Goal: Find specific page/section: Find specific page/section

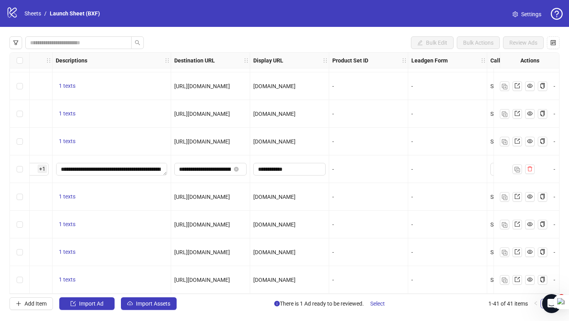
scroll to position [913, 590]
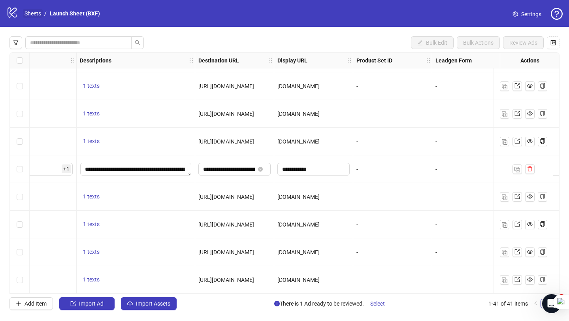
click at [34, 13] on link "Sheets" at bounding box center [33, 13] width 20 height 9
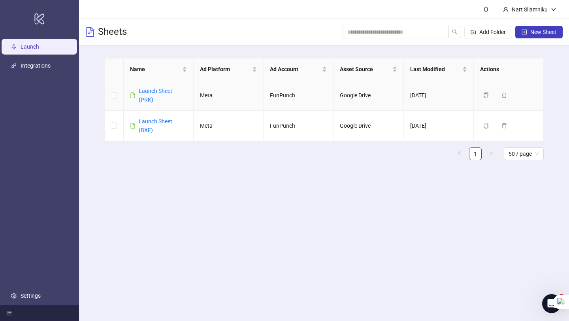
click at [149, 95] on div "Launch Sheet (PRK)" at bounding box center [163, 95] width 48 height 17
click at [147, 89] on link "Launch Sheet (PRK)" at bounding box center [156, 95] width 34 height 15
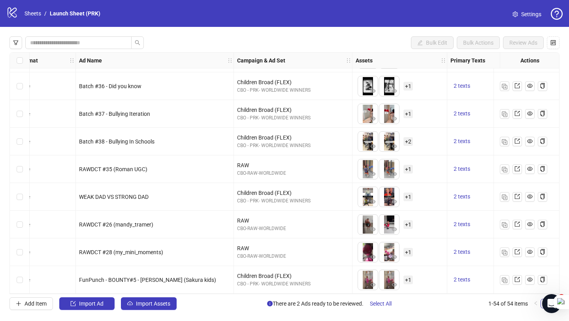
scroll to position [1273, 22]
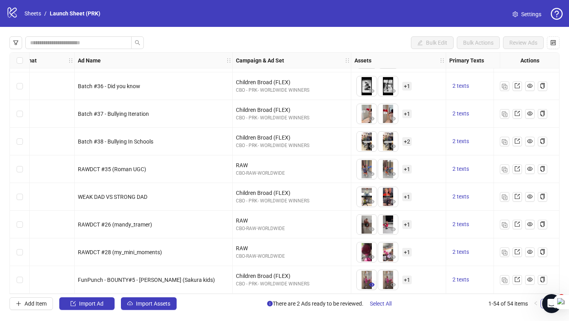
click at [372, 283] on icon "eye" at bounding box center [372, 285] width 6 height 4
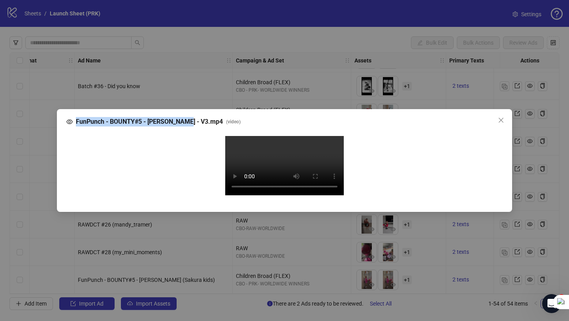
drag, startPoint x: 75, startPoint y: 36, endPoint x: 183, endPoint y: 40, distance: 108.0
click at [183, 117] on div "FunPunch - BOUNTY#5 - [PERSON_NAME] - V3.mp4 ( video )" at bounding box center [284, 121] width 437 height 9
copy span "FunPunch - BOUNTY#5 - [PERSON_NAME]"
click at [499, 117] on icon "close" at bounding box center [501, 120] width 6 height 6
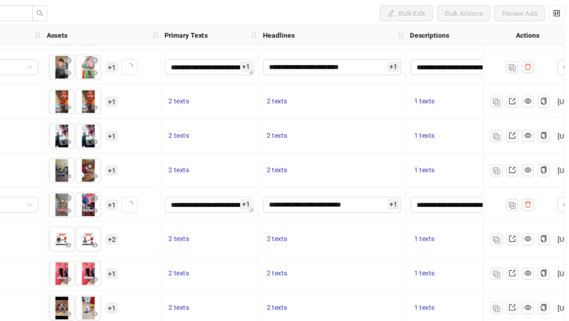
scroll to position [851, 234]
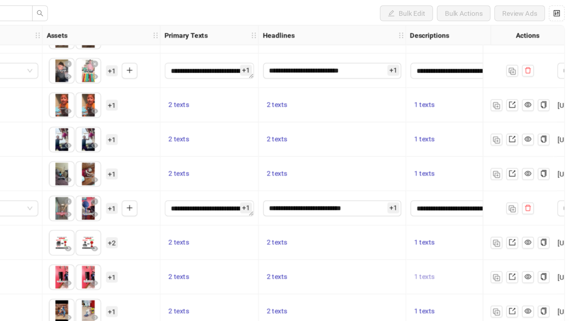
click at [437, 253] on button "1 texts" at bounding box center [446, 254] width 23 height 9
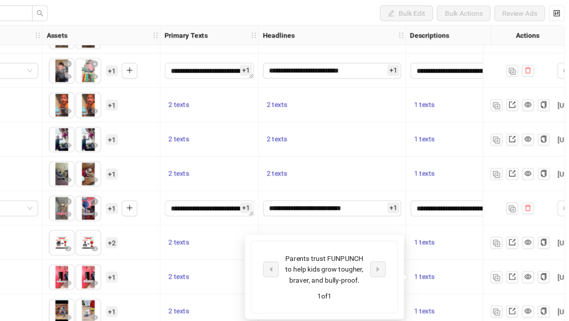
click at [435, 250] on button "1 texts" at bounding box center [446, 254] width 23 height 9
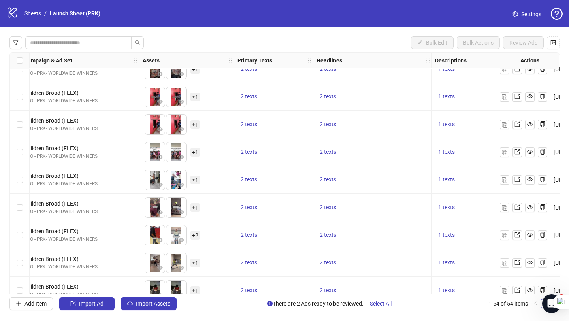
scroll to position [333, 234]
